Goal: Task Accomplishment & Management: Complete application form

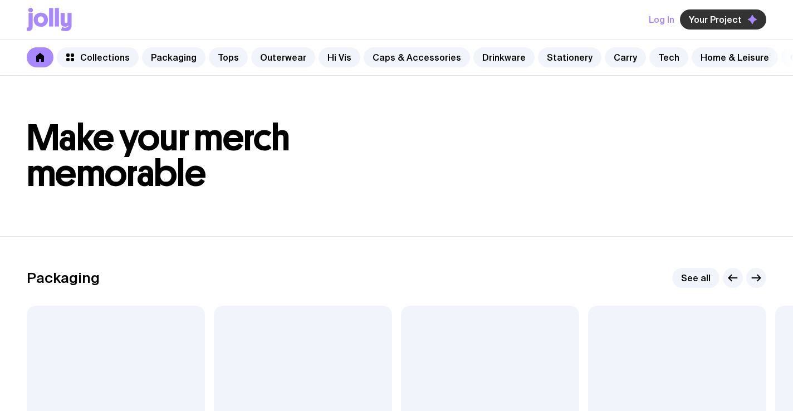
click at [701, 23] on span "Your Project" at bounding box center [715, 19] width 53 height 11
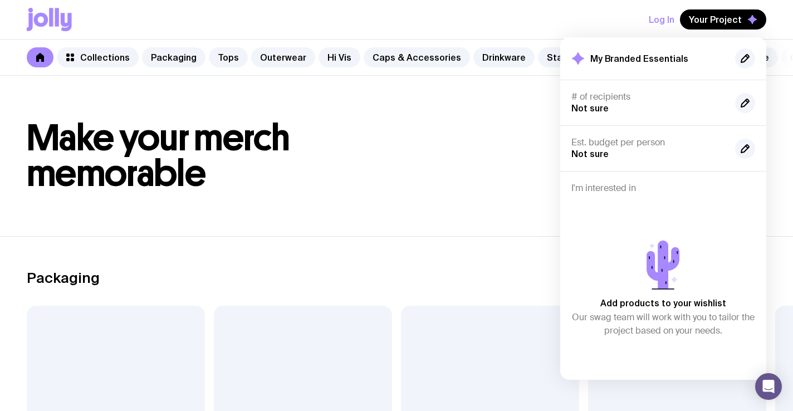
click at [431, 263] on section "Packaging See all Add to wishlist View Sticker Sheet From $4 Add to wishlist Vi…" at bounding box center [396, 413] width 793 height 355
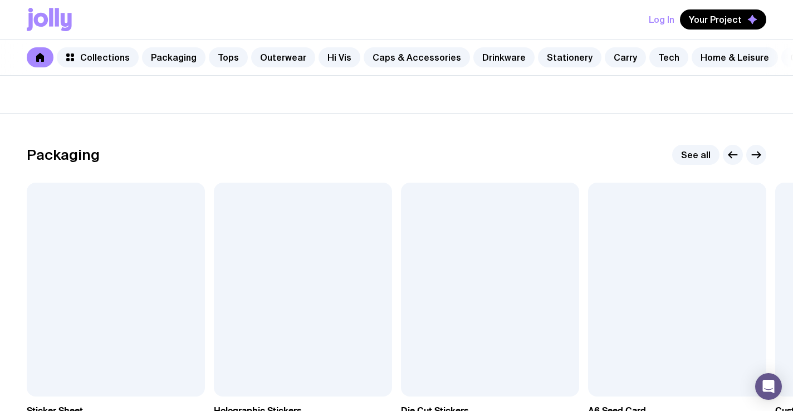
scroll to position [242, 0]
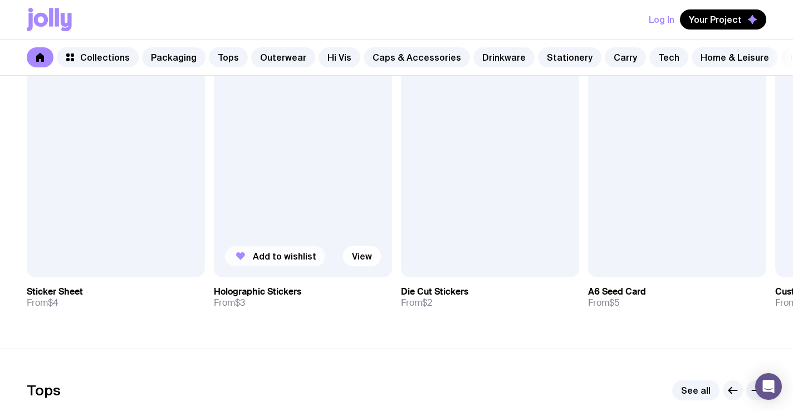
click at [287, 258] on span "Add to wishlist" at bounding box center [285, 256] width 64 height 11
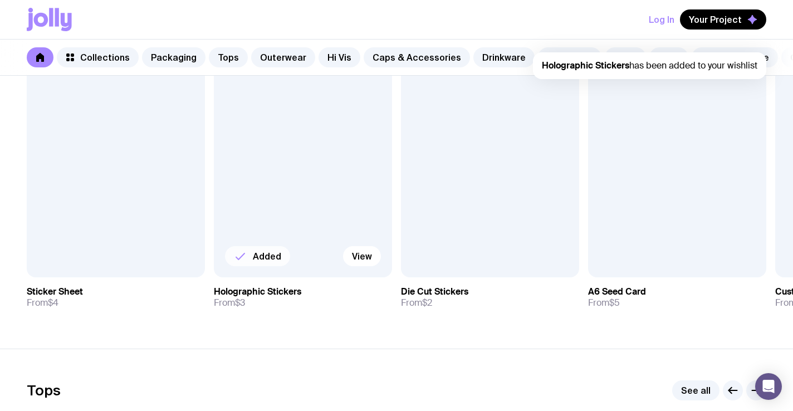
scroll to position [0, 0]
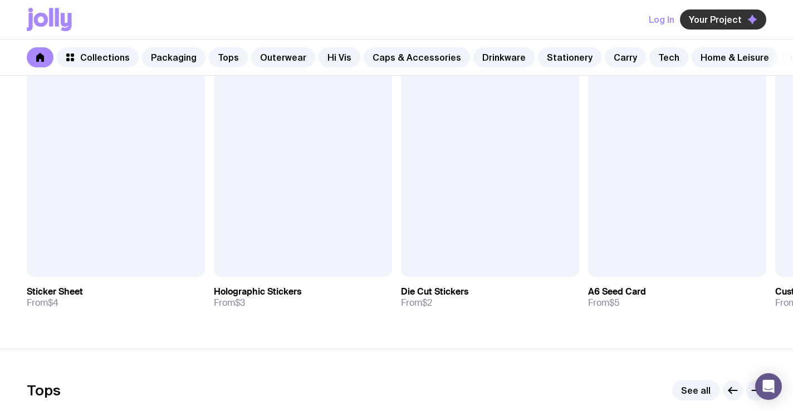
click at [710, 15] on span "Your Project" at bounding box center [715, 19] width 53 height 11
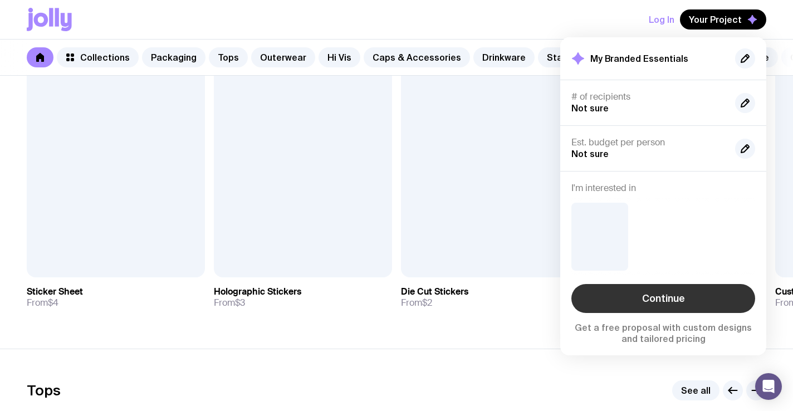
click at [673, 294] on link "Continue" at bounding box center [664, 298] width 184 height 29
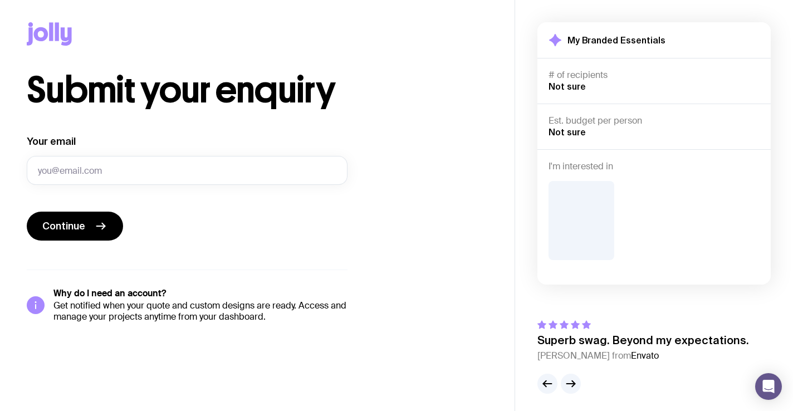
click at [395, 109] on div "Submit your enquiry Your email Continue Why do I need an account? Get notified …" at bounding box center [257, 197] width 461 height 250
